Goal: Communication & Community: Ask a question

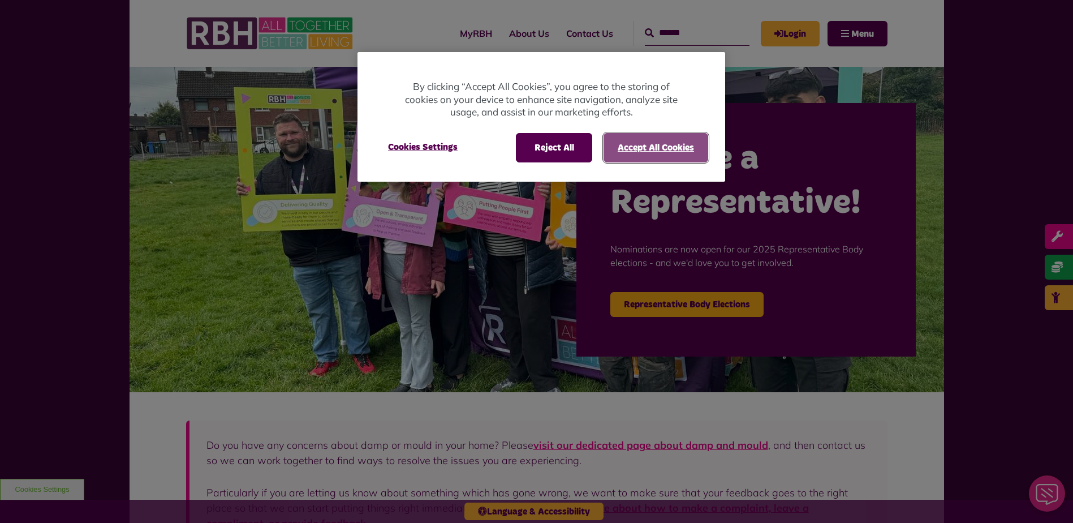
click at [634, 145] on button "Accept All Cookies" at bounding box center [656, 147] width 105 height 29
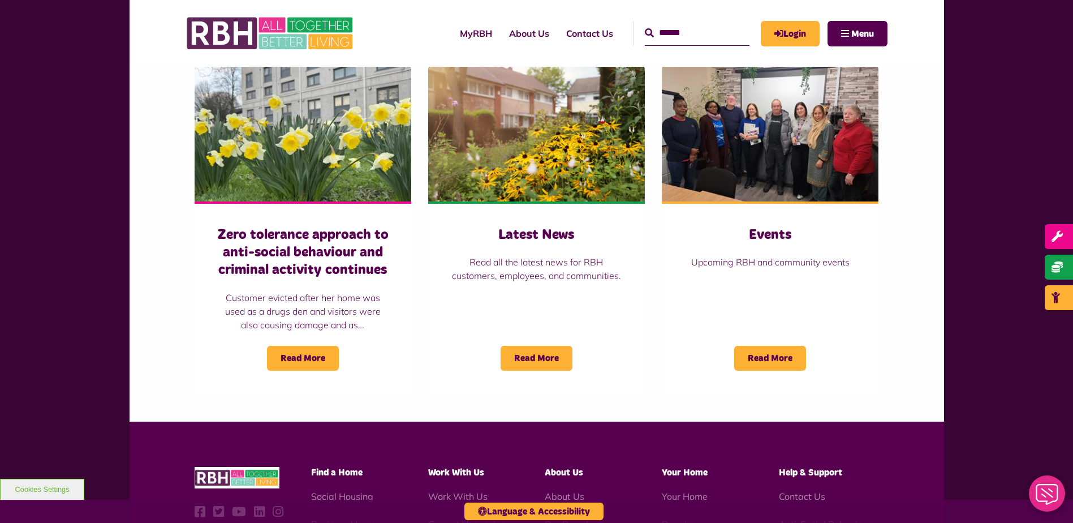
scroll to position [792, 0]
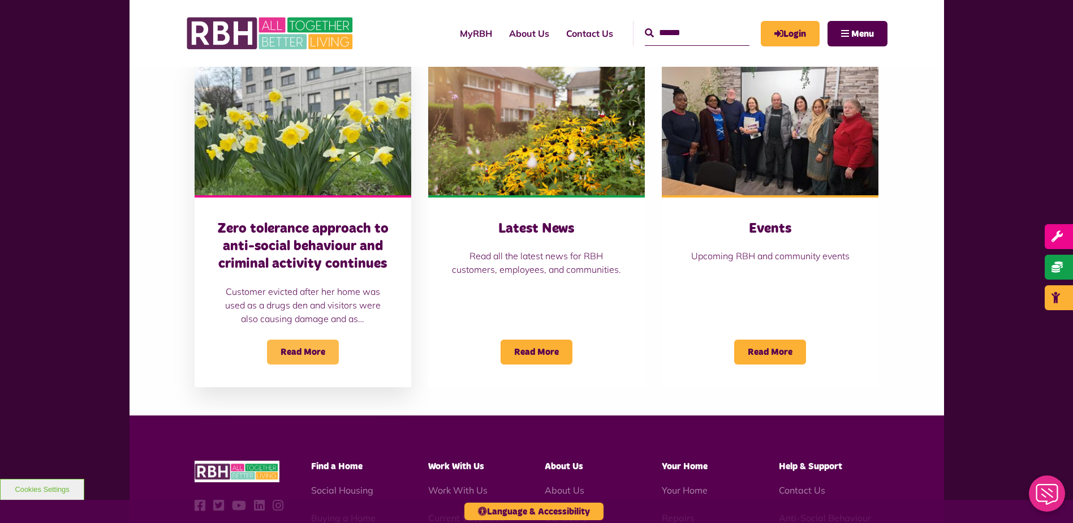
click at [294, 353] on span "Read More" at bounding box center [303, 351] width 72 height 25
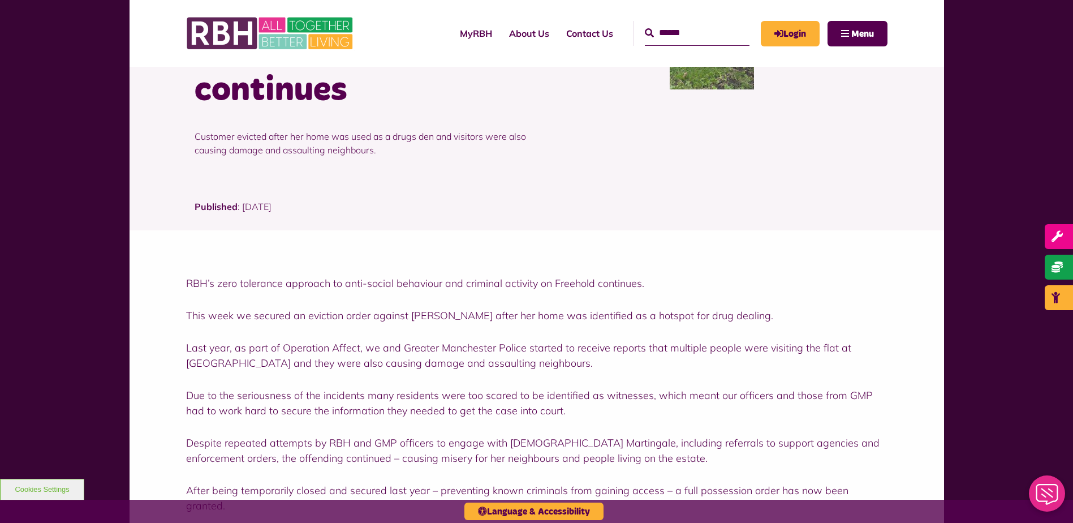
scroll to position [226, 0]
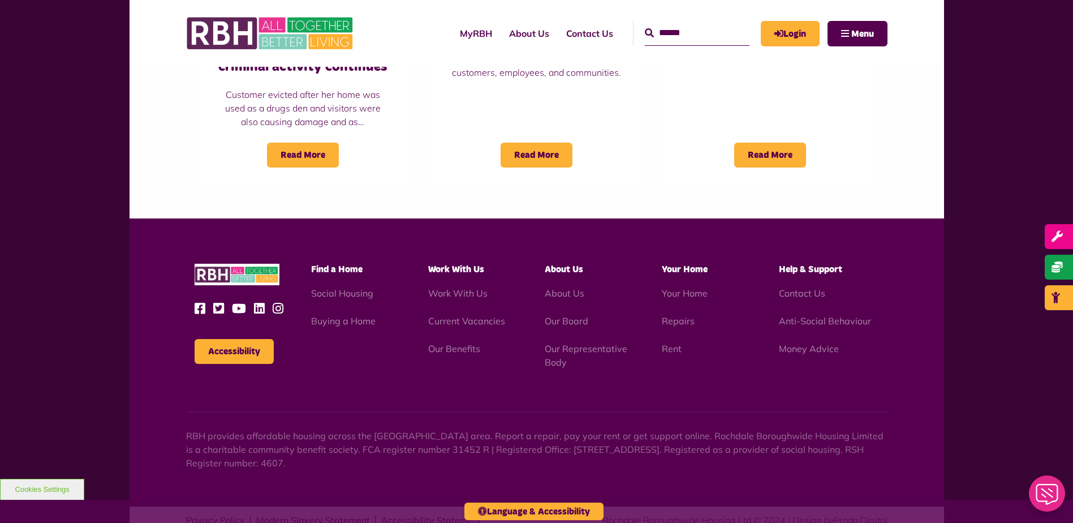
scroll to position [963, 0]
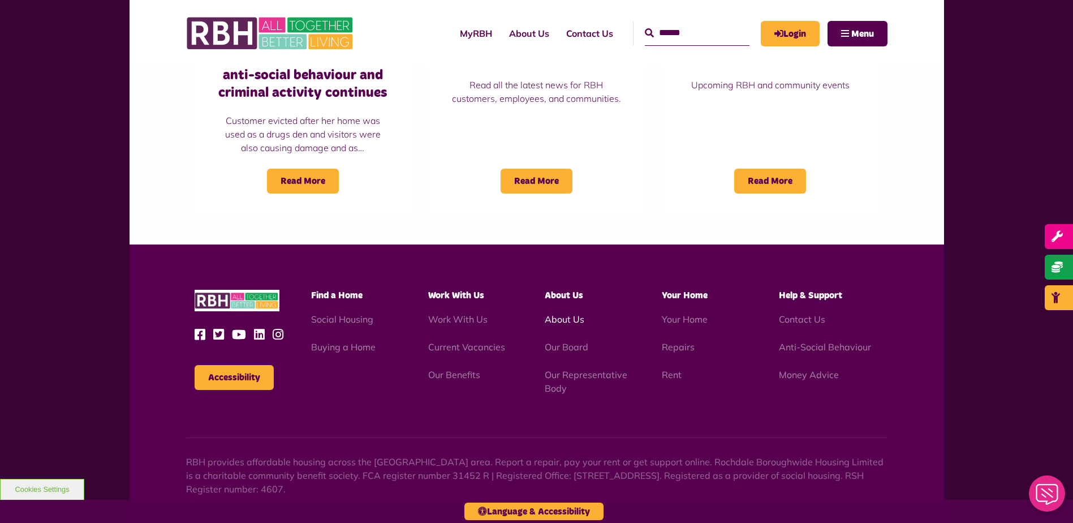
click at [554, 316] on link "About Us" at bounding box center [565, 318] width 40 height 11
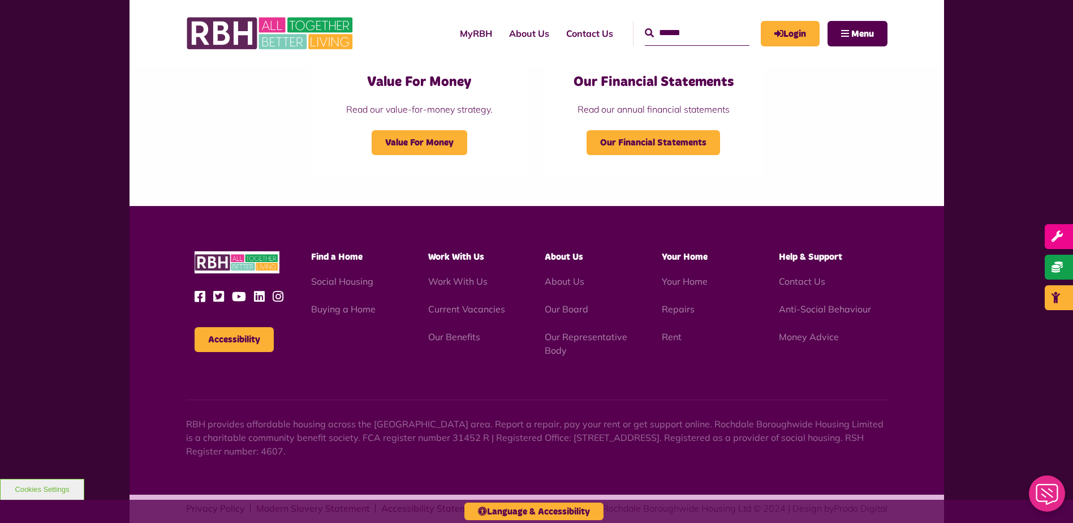
scroll to position [1249, 0]
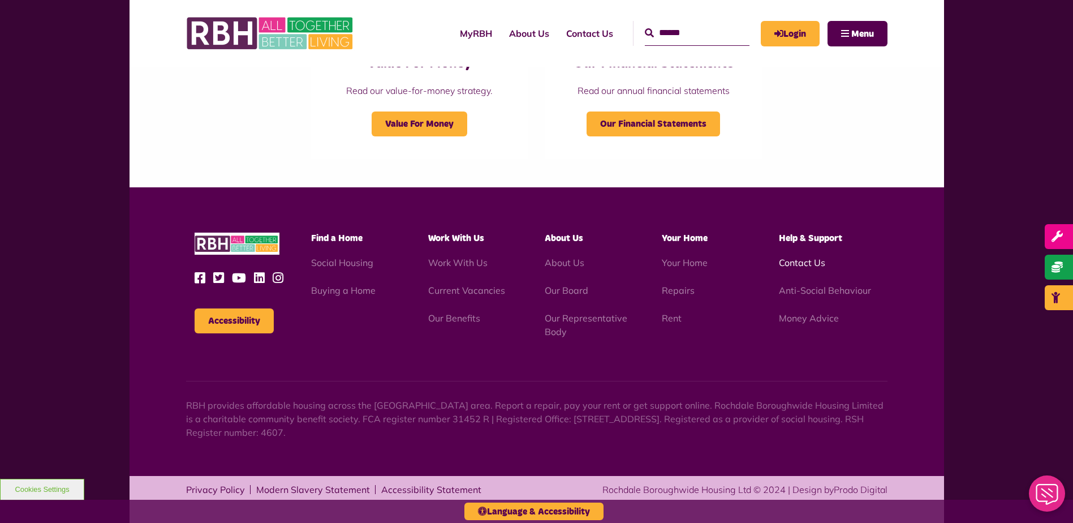
click at [789, 260] on link "Contact Us" at bounding box center [802, 262] width 46 height 11
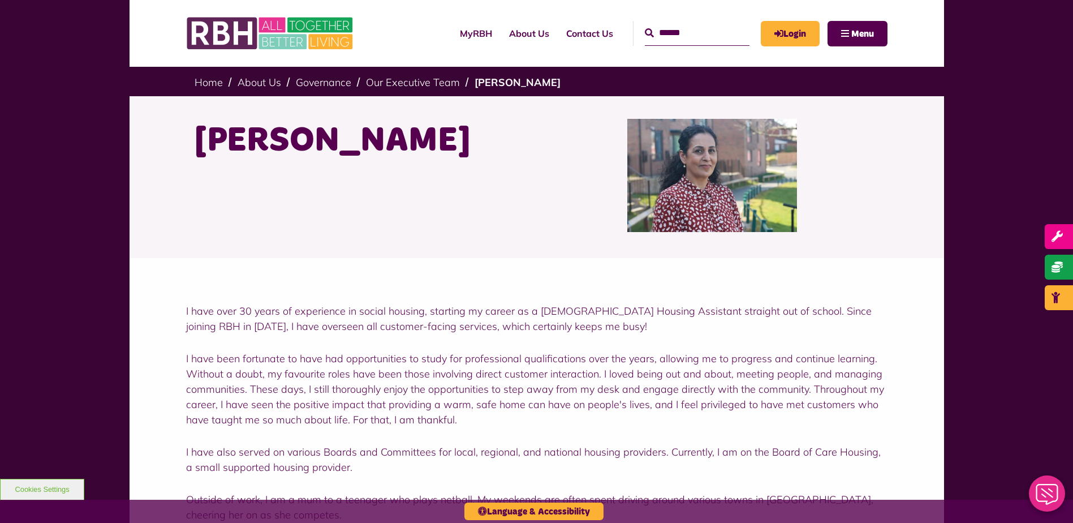
click at [1042, 490] on icon "Close Web Assistant" at bounding box center [1047, 494] width 27 height 21
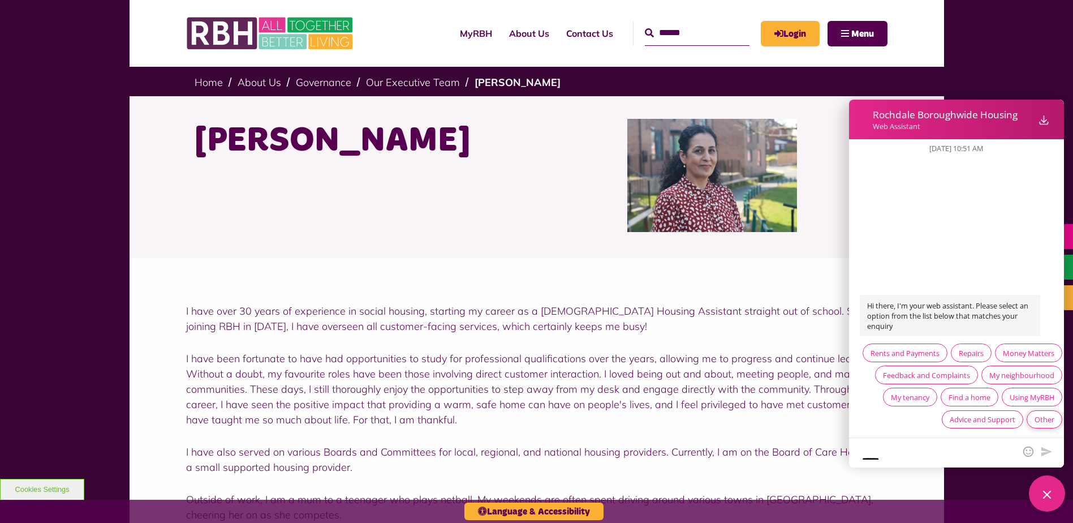
click at [1043, 420] on div "Other" at bounding box center [1045, 419] width 20 height 10
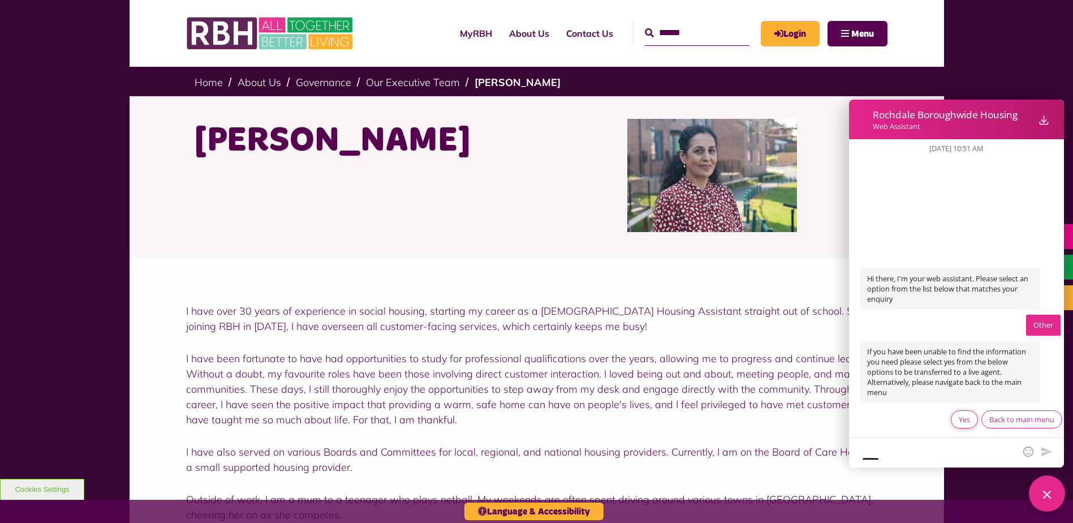
click at [959, 422] on div "Yes" at bounding box center [964, 419] width 11 height 10
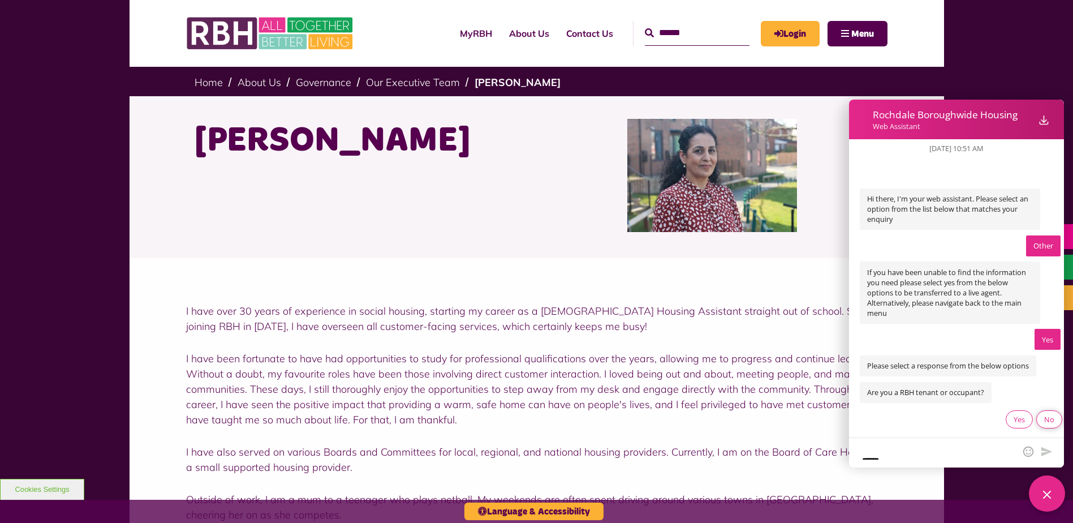
click at [1045, 417] on div "No" at bounding box center [1049, 419] width 10 height 10
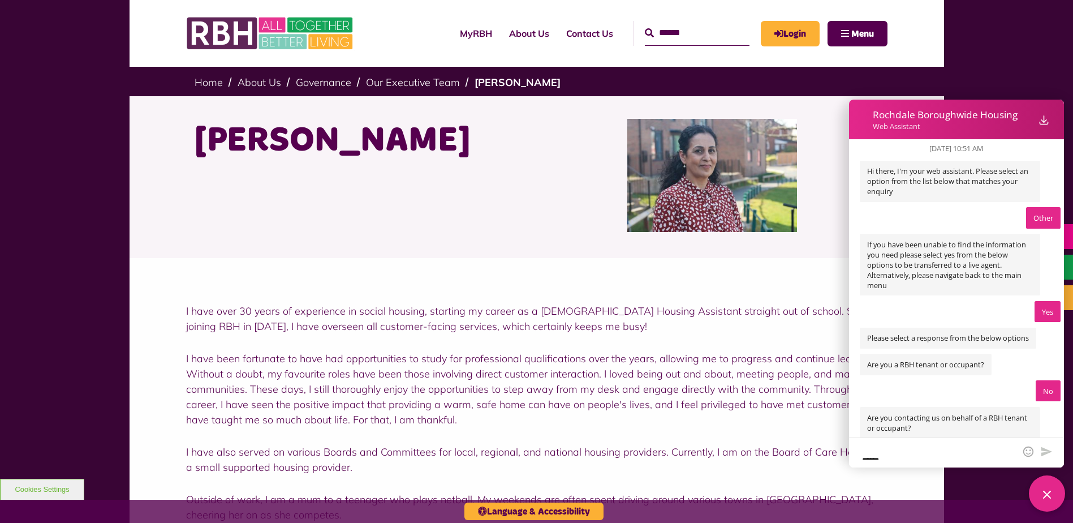
scroll to position [45, 0]
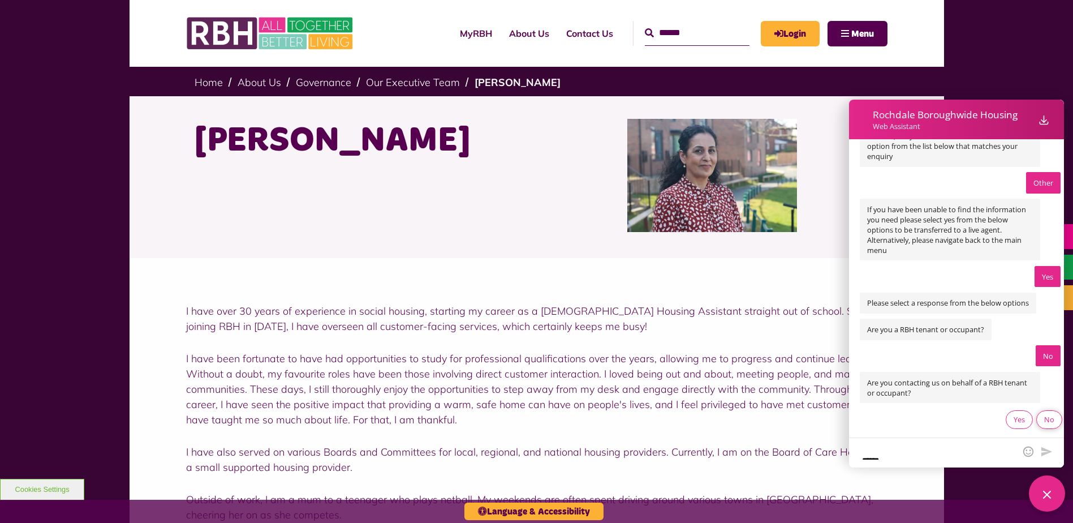
click at [1044, 416] on div "No" at bounding box center [1049, 419] width 10 height 10
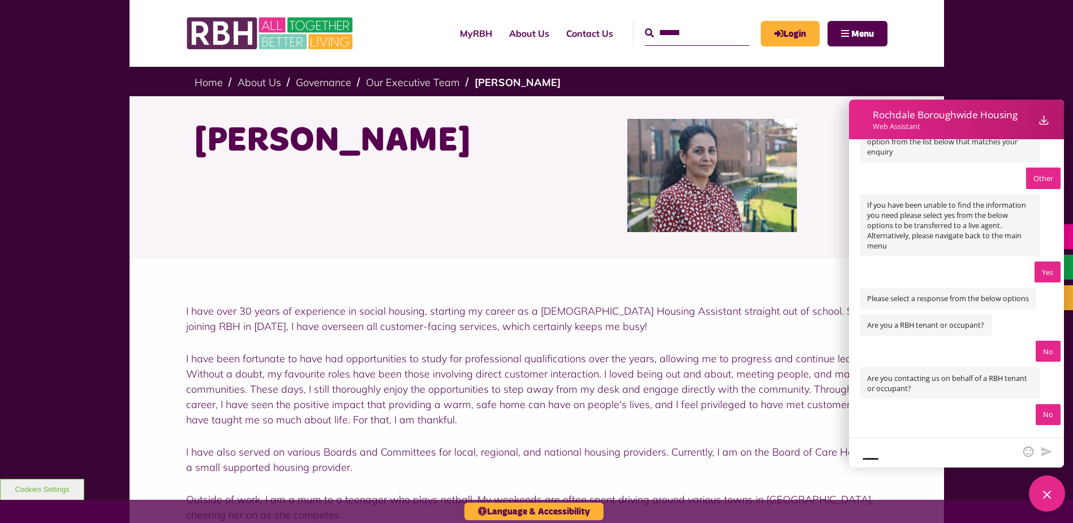
scroll to position [87, 0]
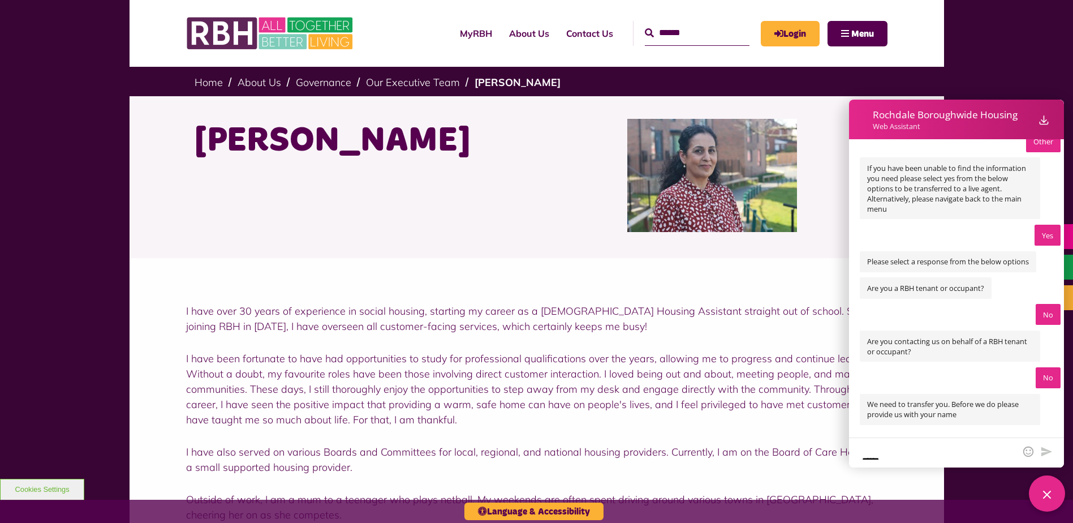
click at [880, 451] on textarea "Web Assistant container" at bounding box center [938, 452] width 156 height 13
type textarea "**********"
click at [1046, 448] on icon "Send message" at bounding box center [1046, 451] width 12 height 12
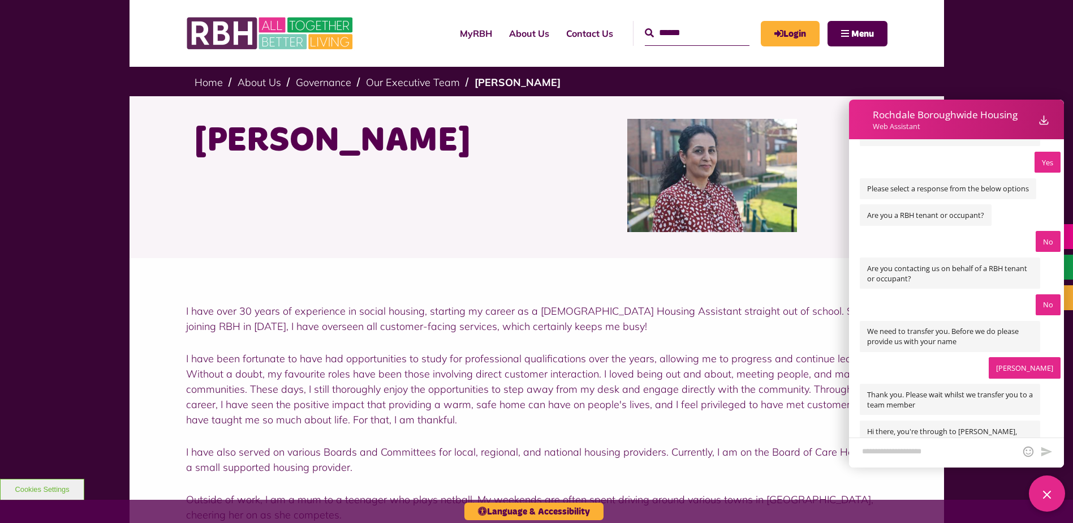
scroll to position [186, 0]
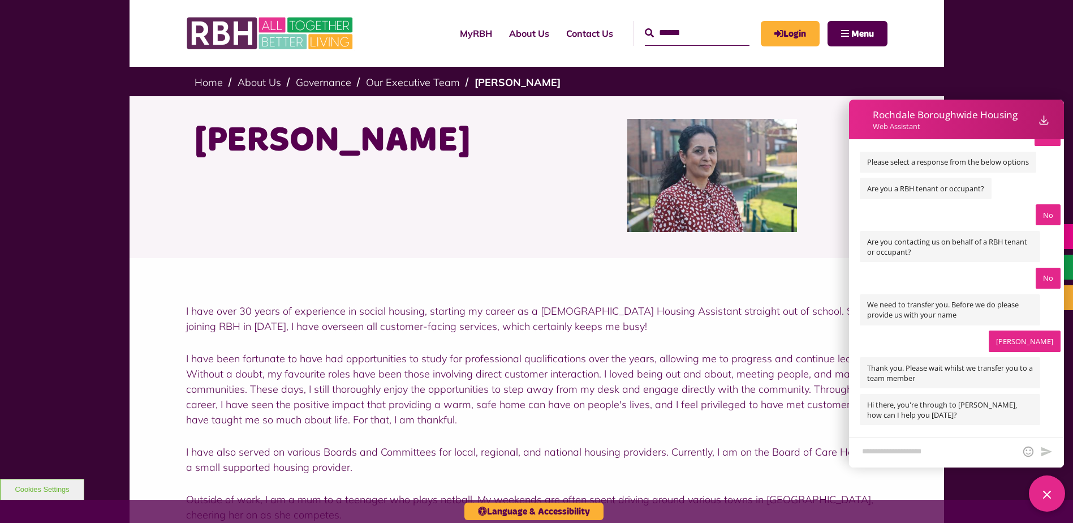
click at [875, 453] on textarea "Web Assistant container" at bounding box center [938, 452] width 156 height 15
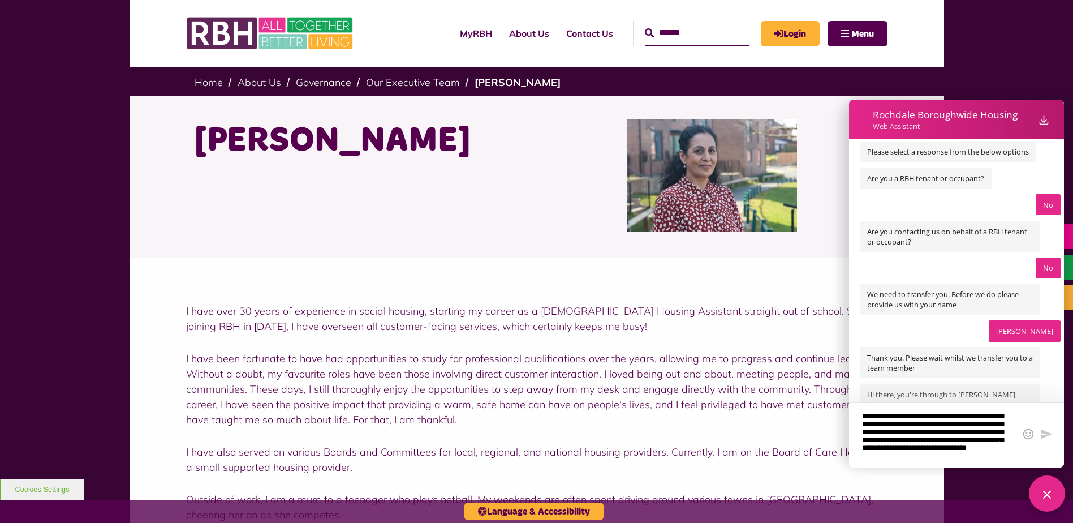
scroll to position [24, 0]
click at [964, 459] on textarea "Web Assistant container" at bounding box center [938, 435] width 156 height 50
type textarea "**********"
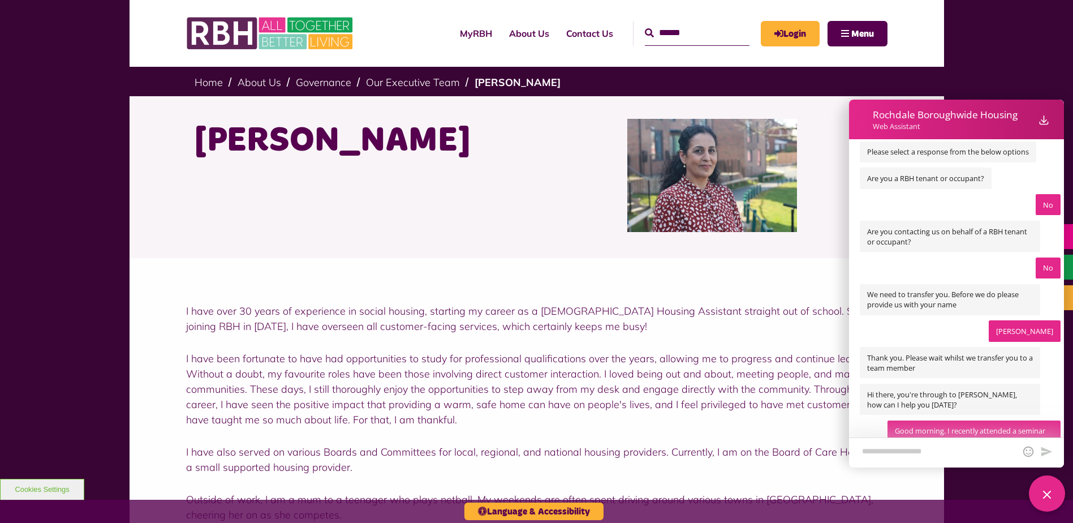
scroll to position [0, 0]
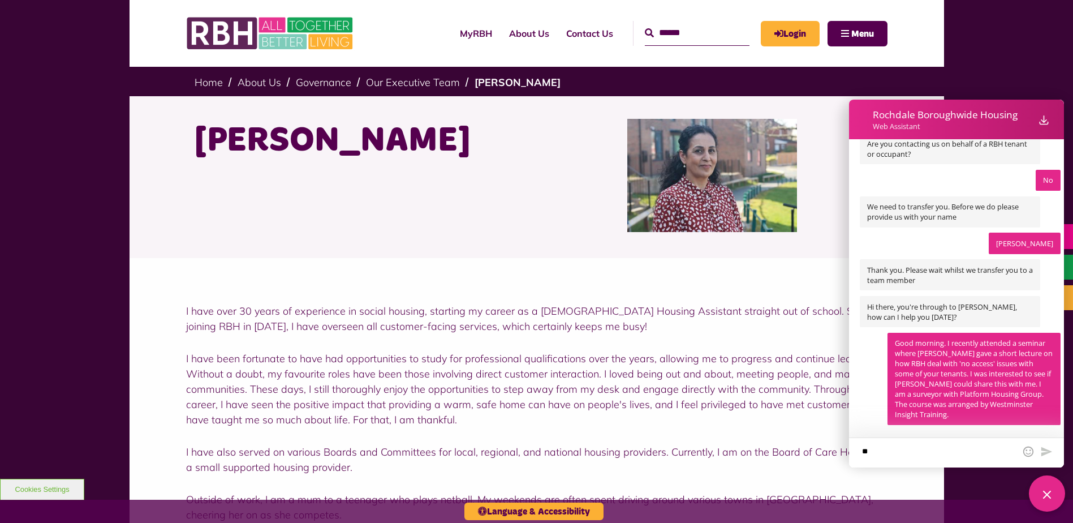
type textarea "*"
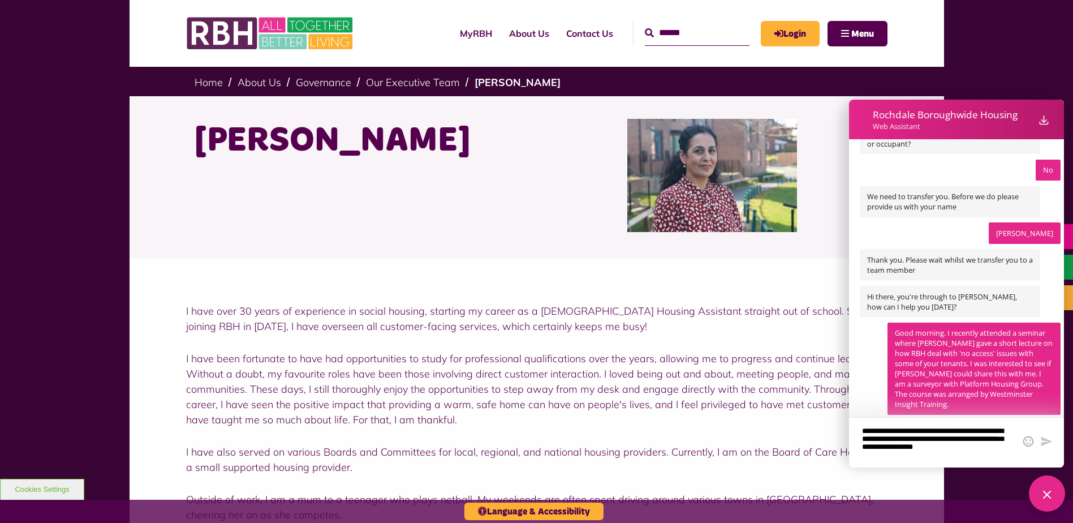
type textarea "**********"
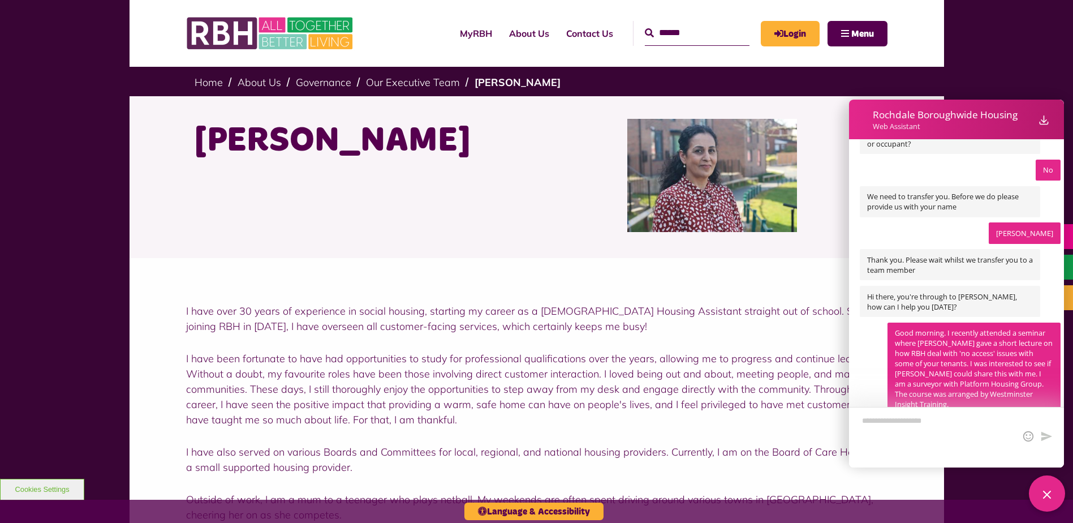
scroll to position [331, 0]
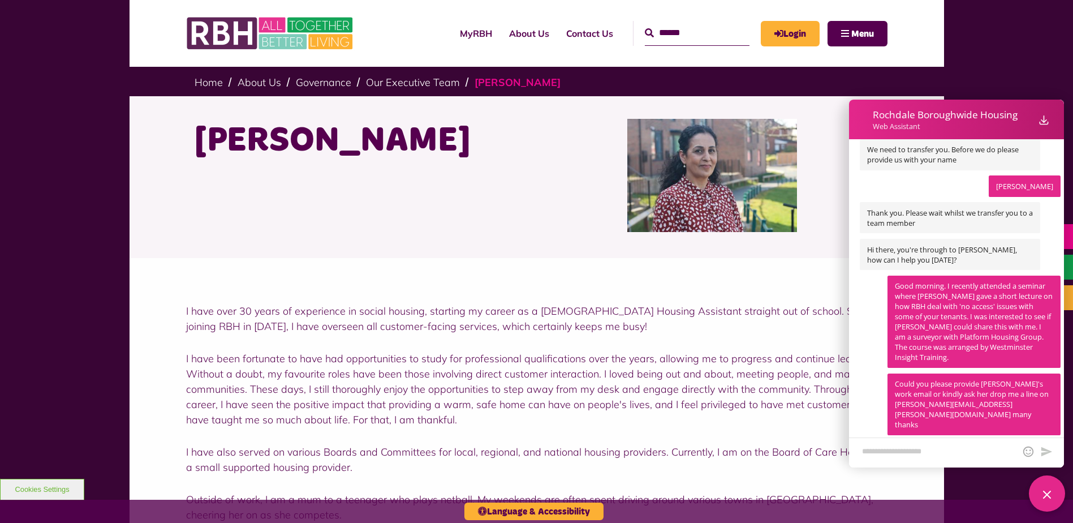
click at [495, 78] on link "[PERSON_NAME]" at bounding box center [518, 82] width 86 height 13
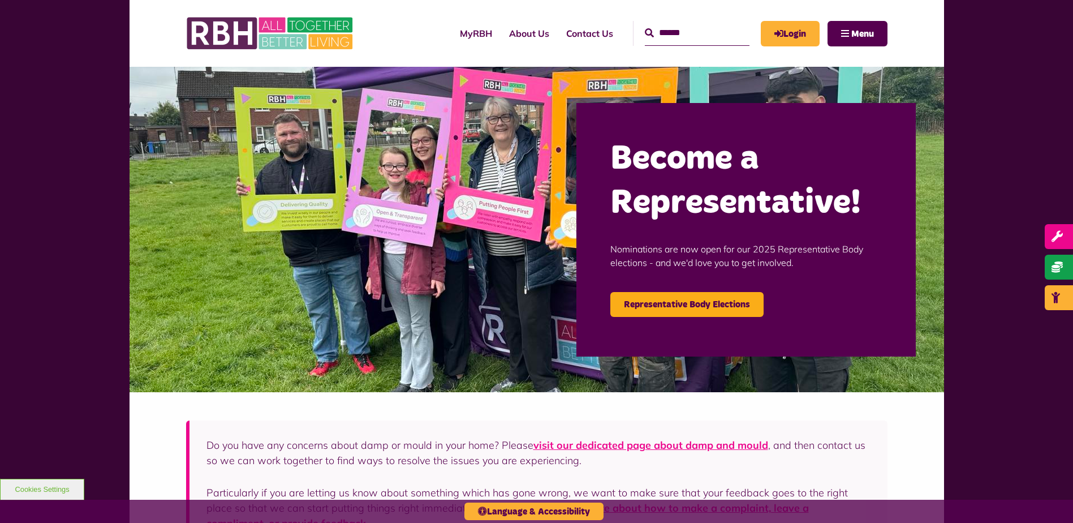
scroll to position [963, 0]
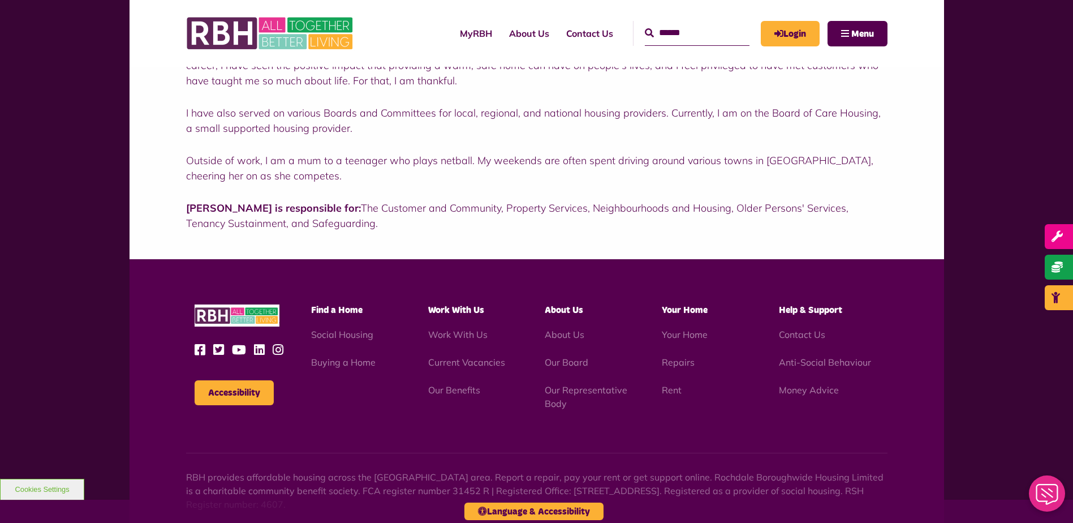
scroll to position [339, 0]
click at [797, 331] on link "Contact Us" at bounding box center [802, 333] width 46 height 11
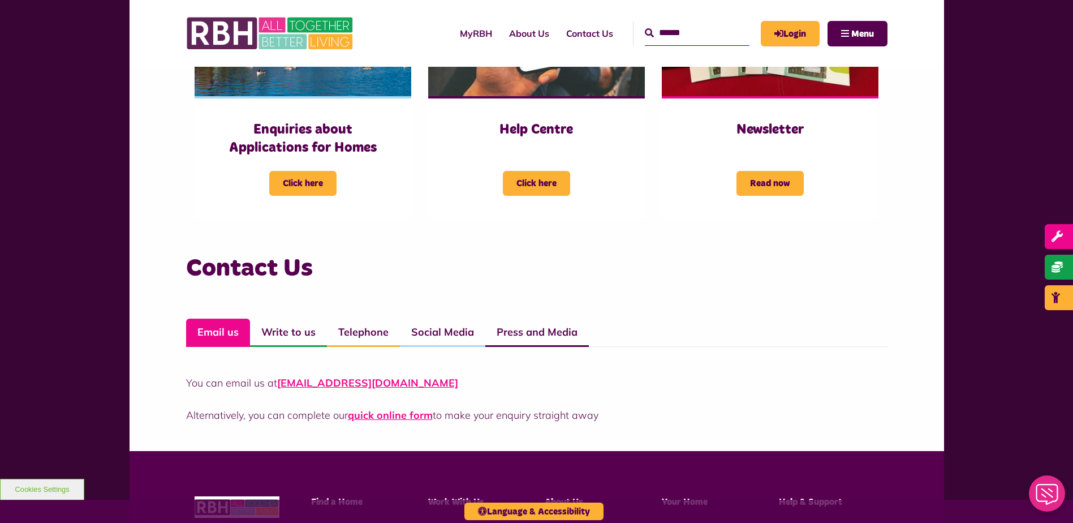
scroll to position [622, 0]
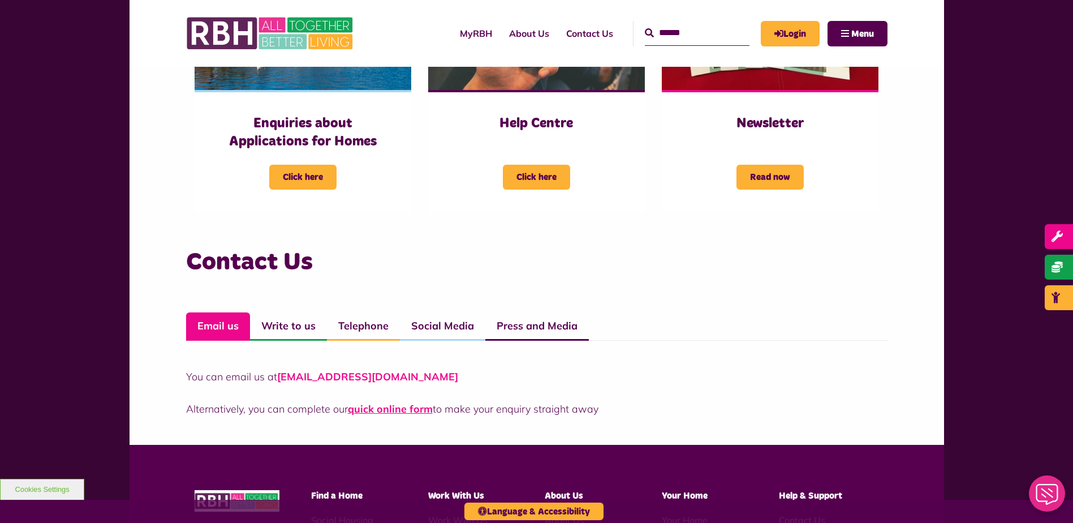
click at [347, 374] on link "CustomerExperience@rbh.org.uk" at bounding box center [367, 376] width 181 height 13
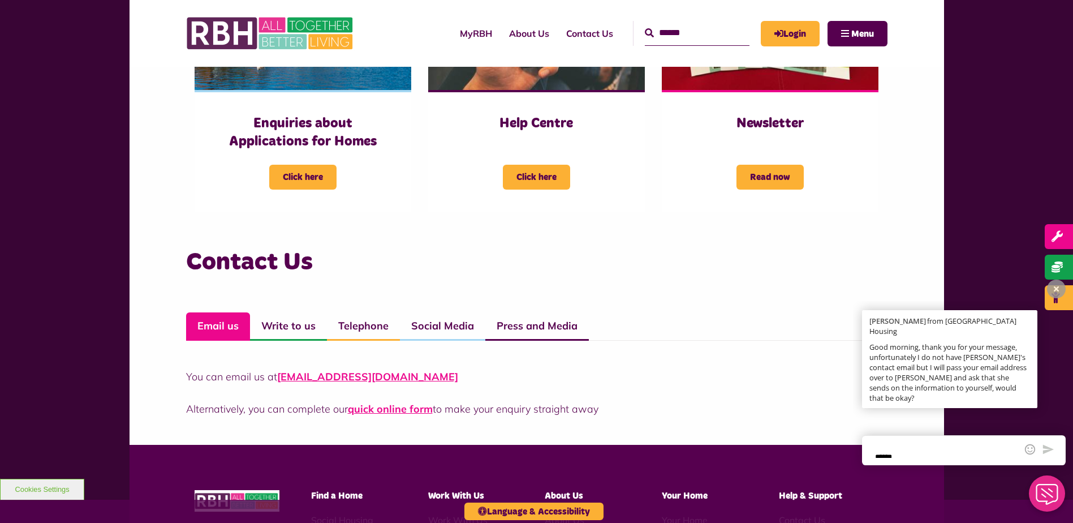
click at [892, 455] on textarea at bounding box center [945, 450] width 145 height 15
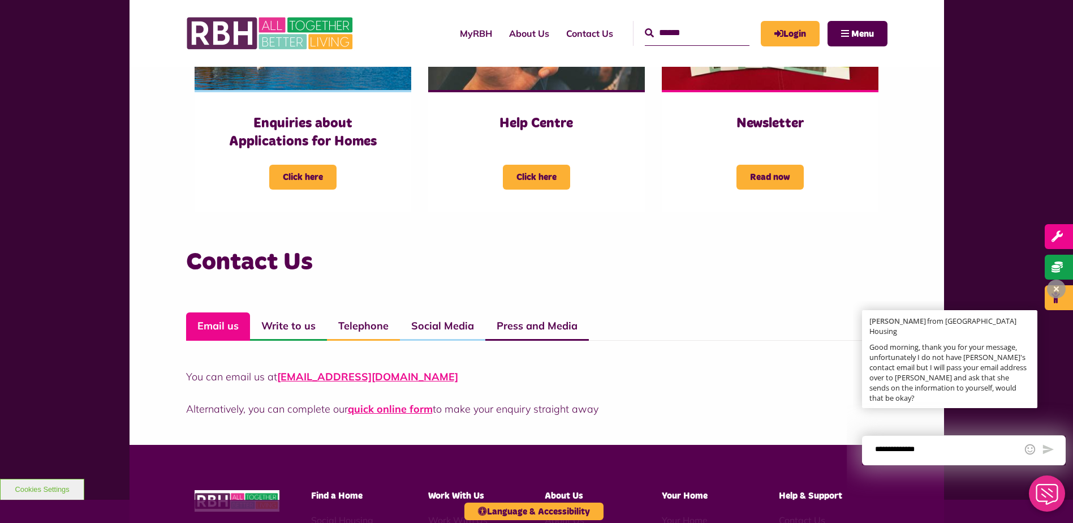
type textarea "**********"
